Goal: Find specific page/section: Find specific page/section

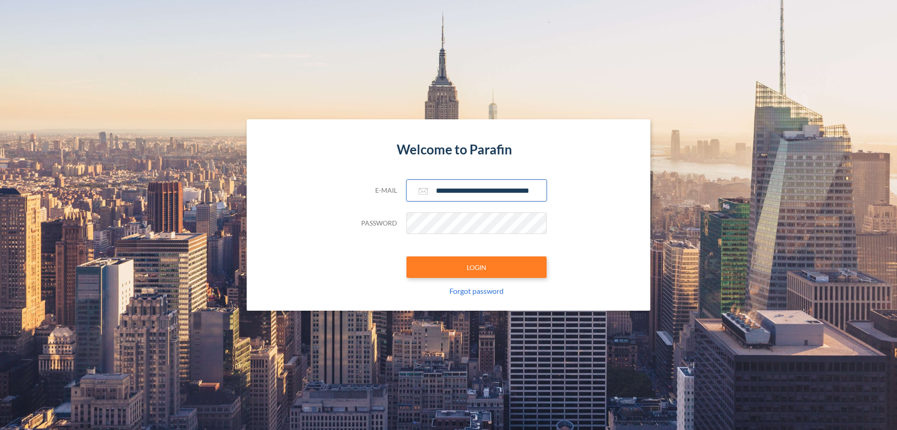
scroll to position [0, 15]
type input "**********"
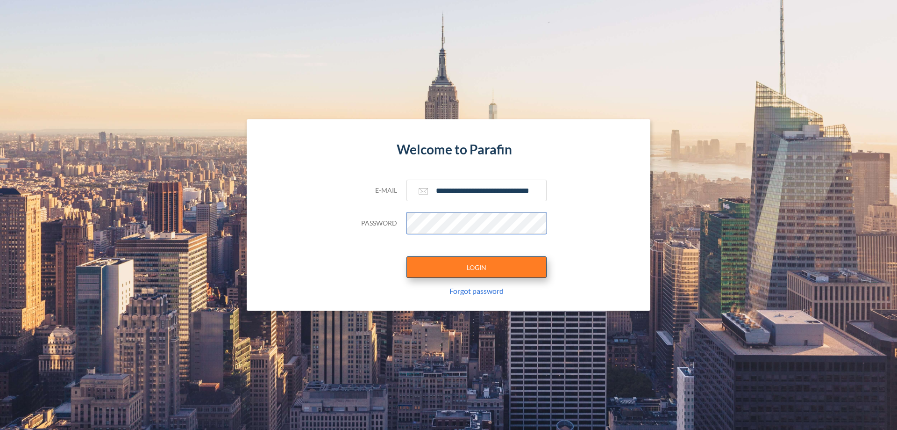
scroll to position [0, 0]
click at [477, 267] on button "LOGIN" at bounding box center [477, 267] width 140 height 22
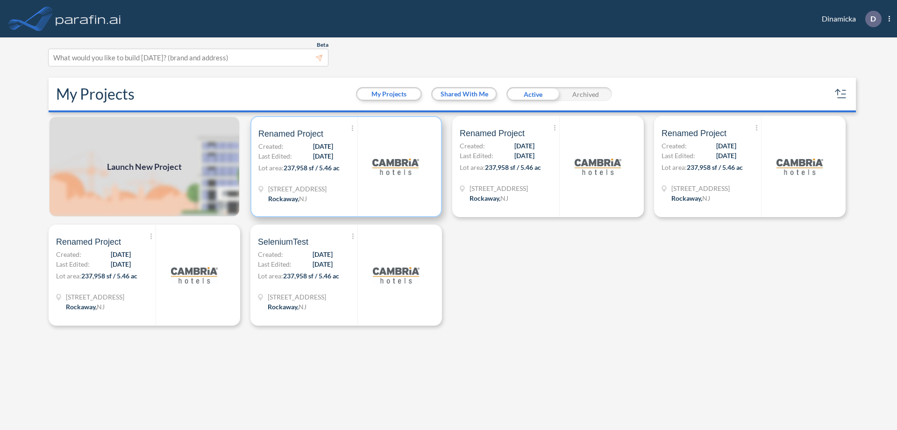
scroll to position [2, 0]
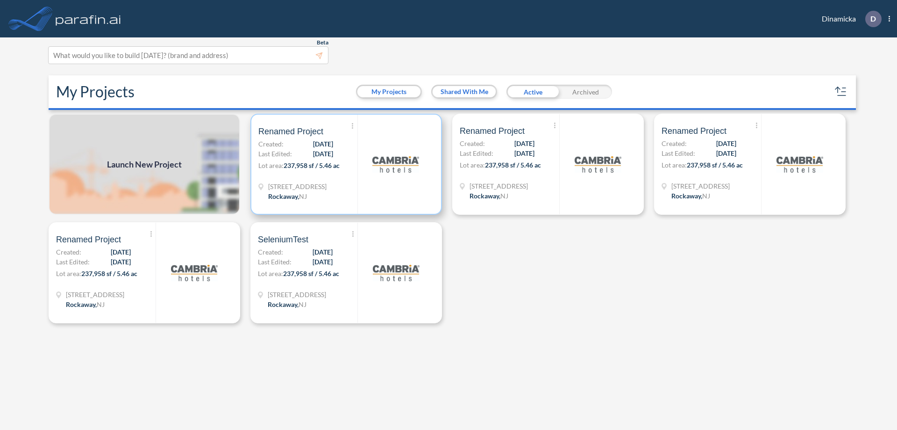
click at [346, 164] on p "Lot area: 237,958 sf / 5.46 ac" at bounding box center [307, 167] width 99 height 14
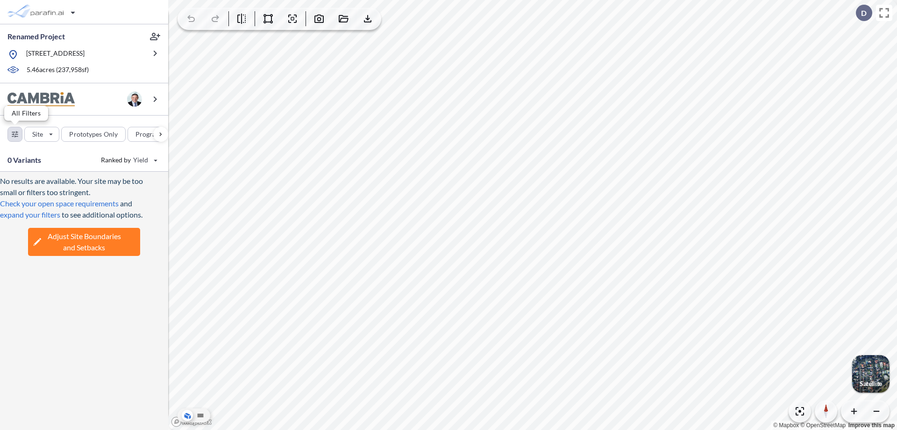
click at [15, 134] on div "button" at bounding box center [15, 134] width 14 height 14
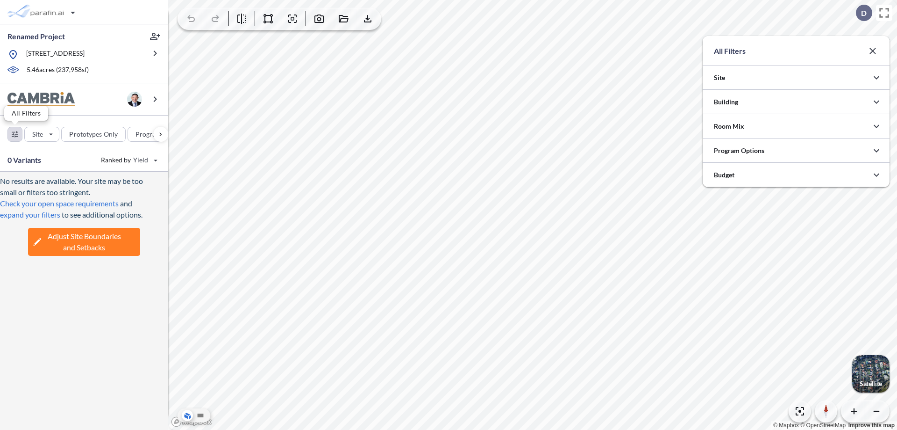
scroll to position [467397, 467210]
click at [877, 102] on icon "button" at bounding box center [876, 101] width 11 height 11
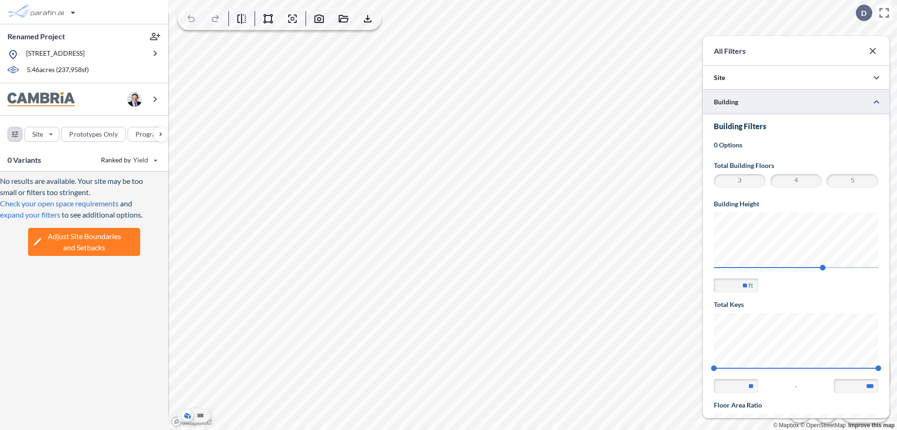
scroll to position [163, 0]
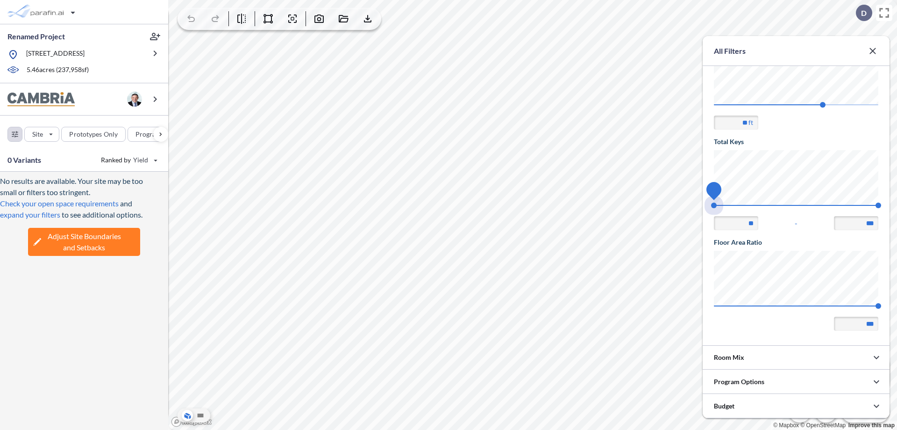
drag, startPoint x: 714, startPoint y: 205, endPoint x: 879, endPoint y: 205, distance: 164.5
click at [879, 205] on span "74 140" at bounding box center [796, 208] width 165 height 7
type input "***"
